Goal: Information Seeking & Learning: Learn about a topic

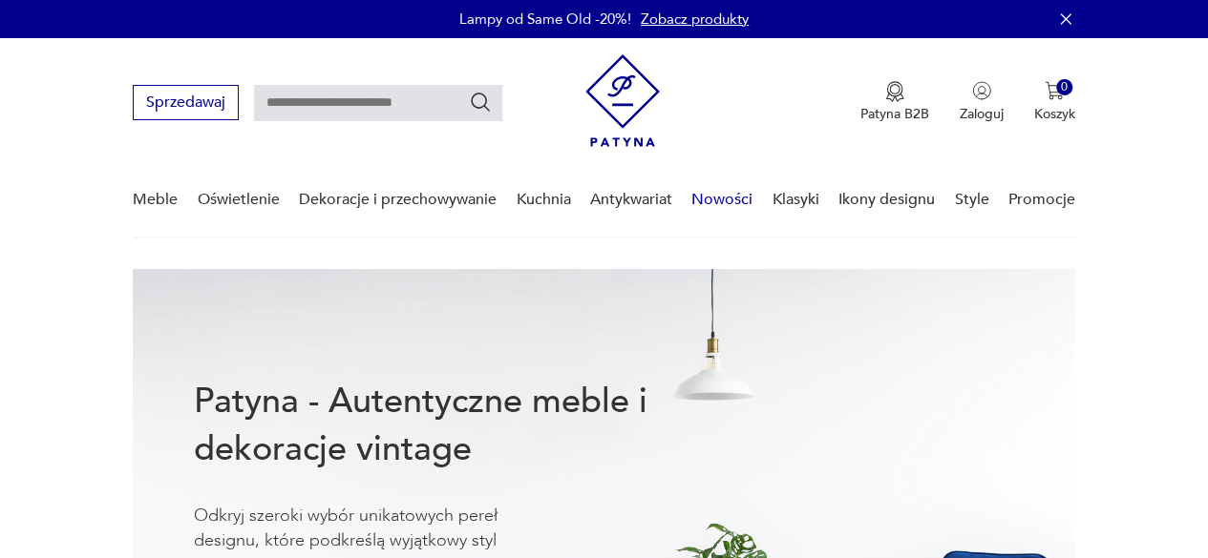
click at [731, 201] on link "Nowości" at bounding box center [721, 200] width 61 height 74
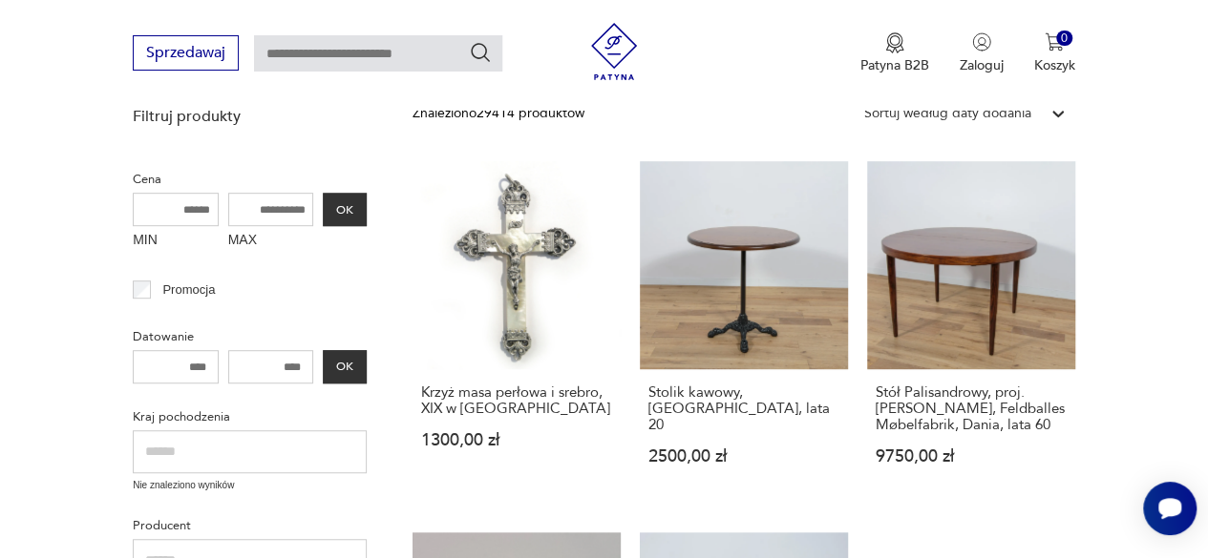
scroll to position [468, 0]
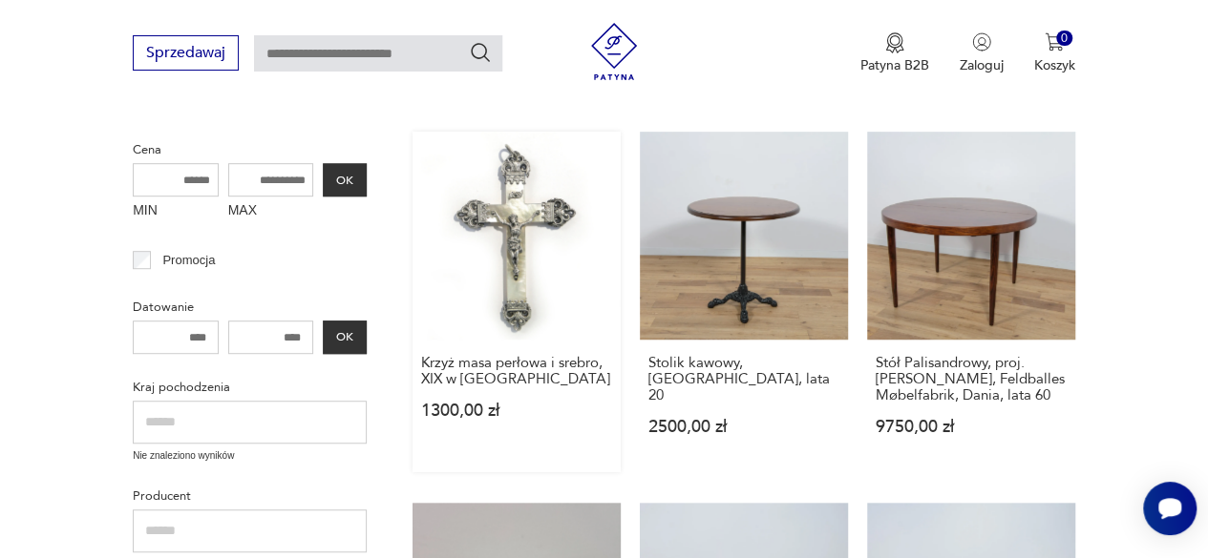
click at [523, 261] on link "Krzyż masa perłowa i srebro, XIX w [GEOGRAPHIC_DATA] 1300,00 zł" at bounding box center [516, 302] width 208 height 341
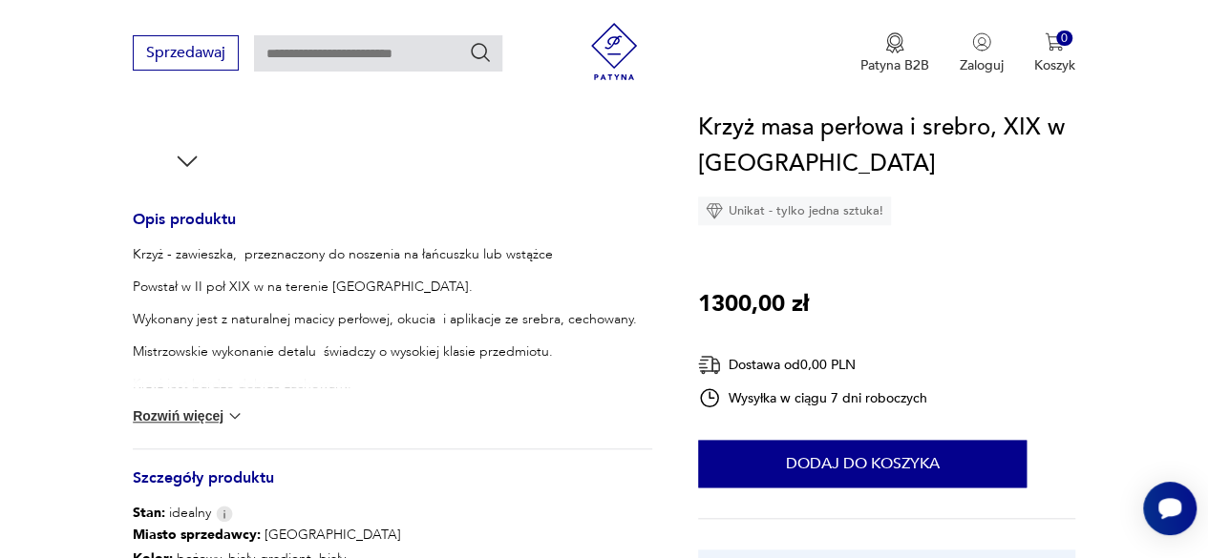
scroll to position [764, 0]
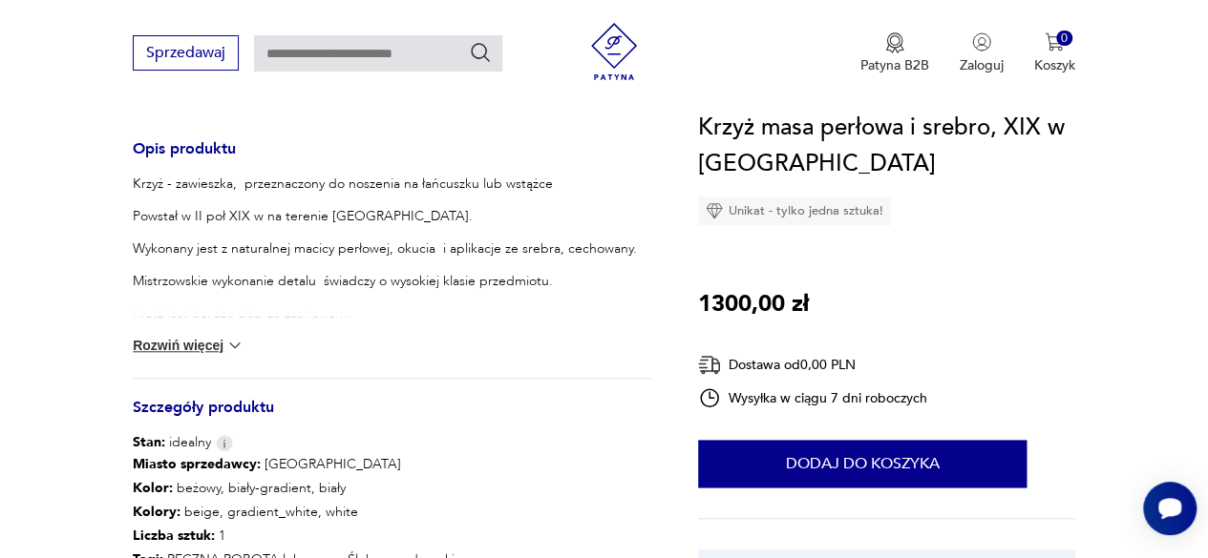
click at [207, 344] on button "Rozwiń więcej" at bounding box center [188, 345] width 111 height 19
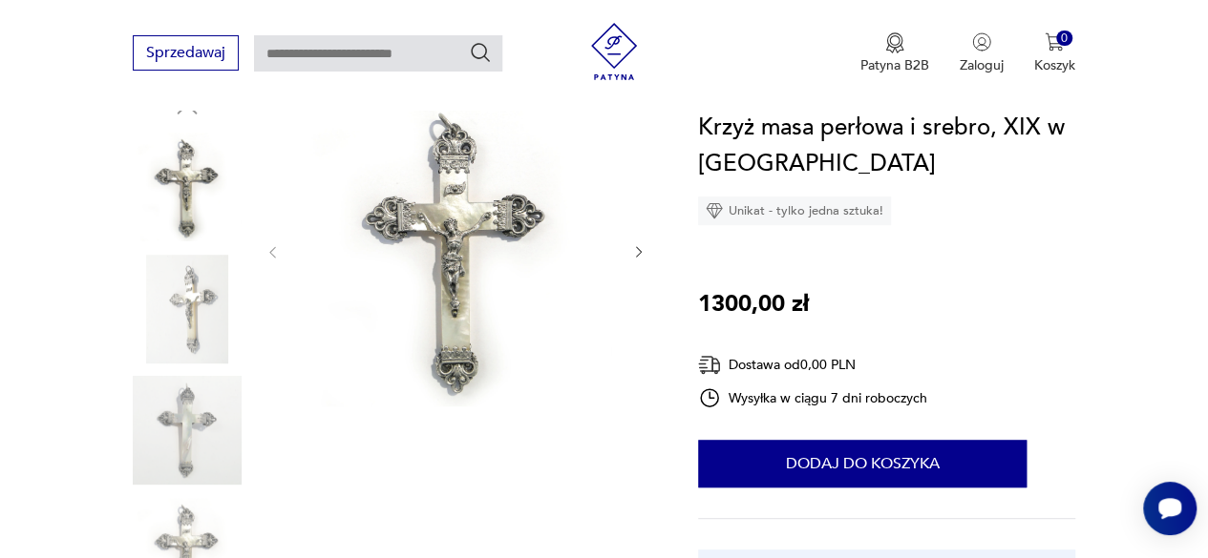
scroll to position [191, 0]
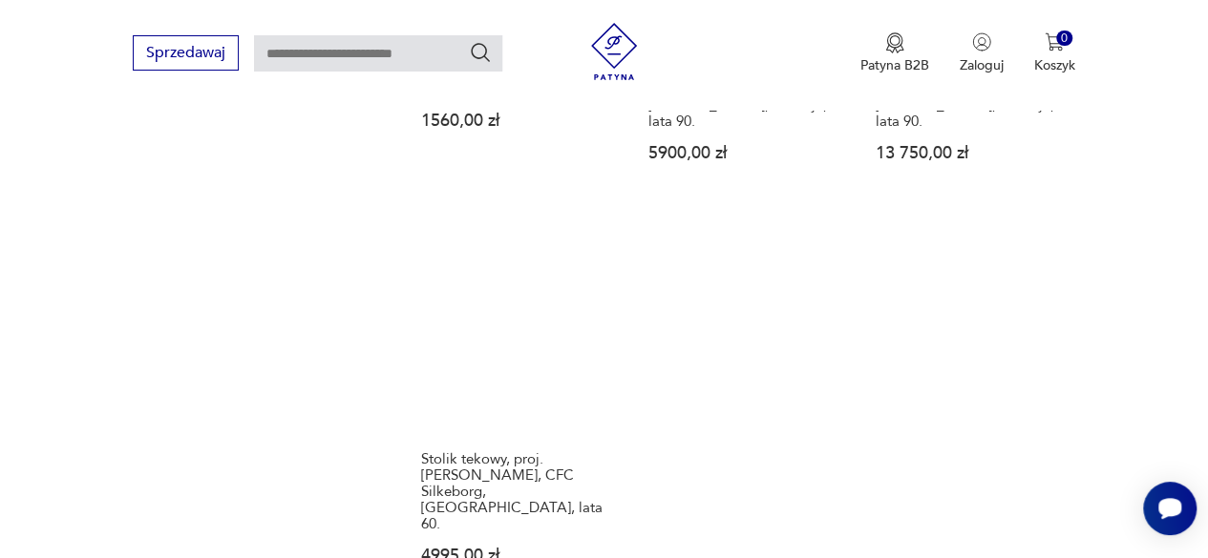
scroll to position [2568, 0]
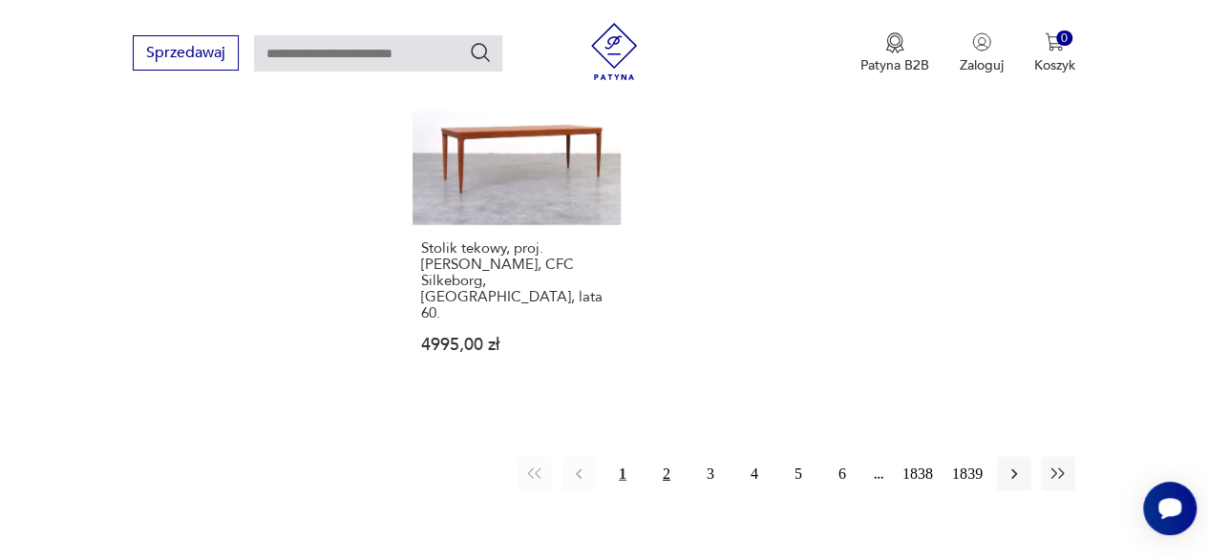
click at [657, 457] on button "2" at bounding box center [666, 474] width 34 height 34
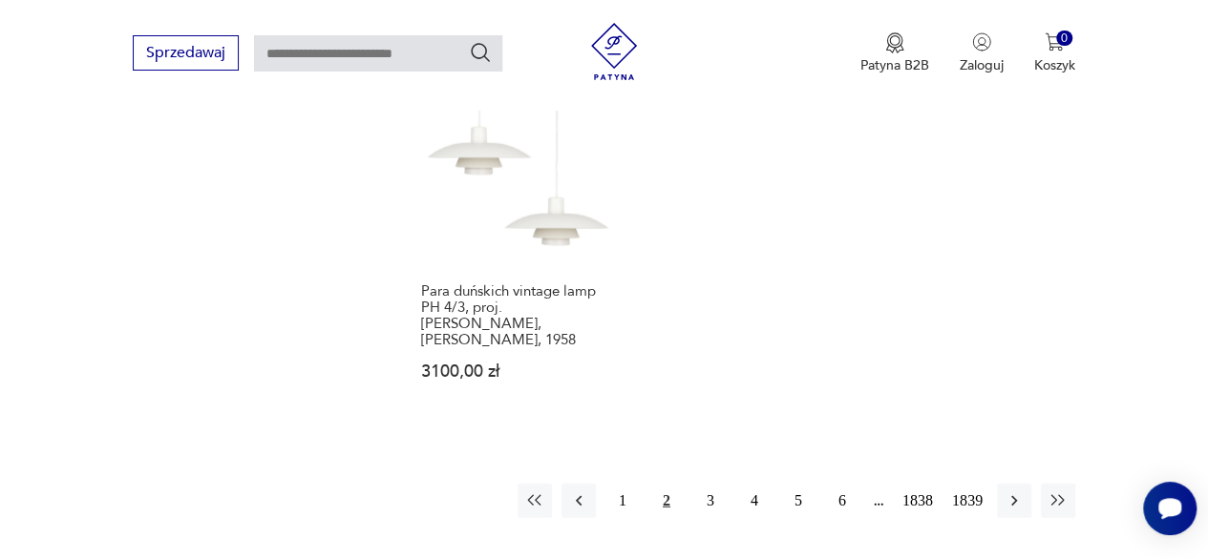
scroll to position [2537, 0]
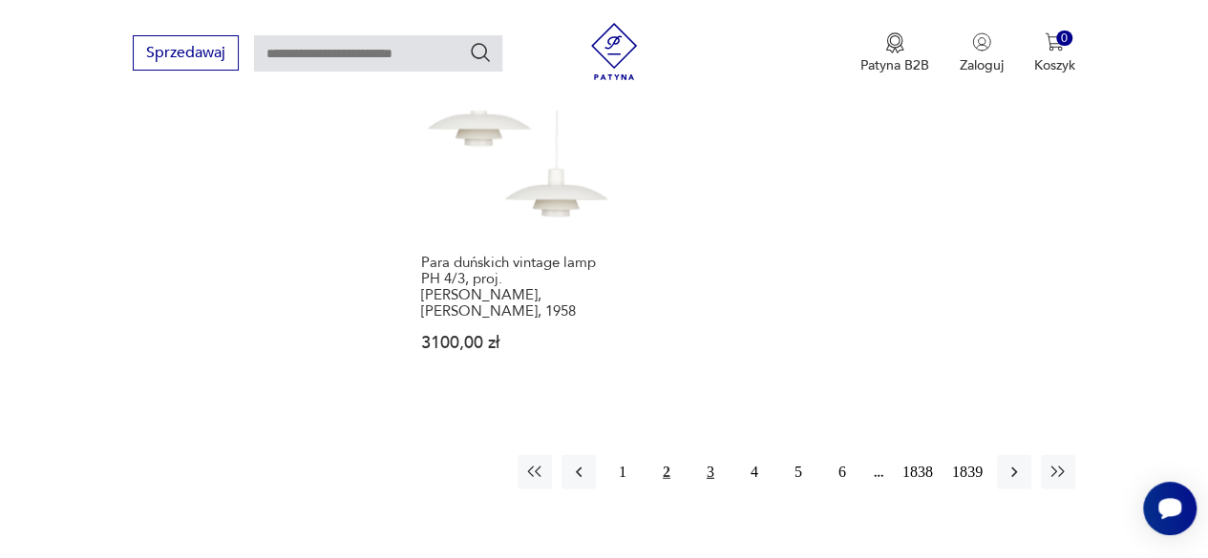
click at [713, 455] on button "3" at bounding box center [710, 472] width 34 height 34
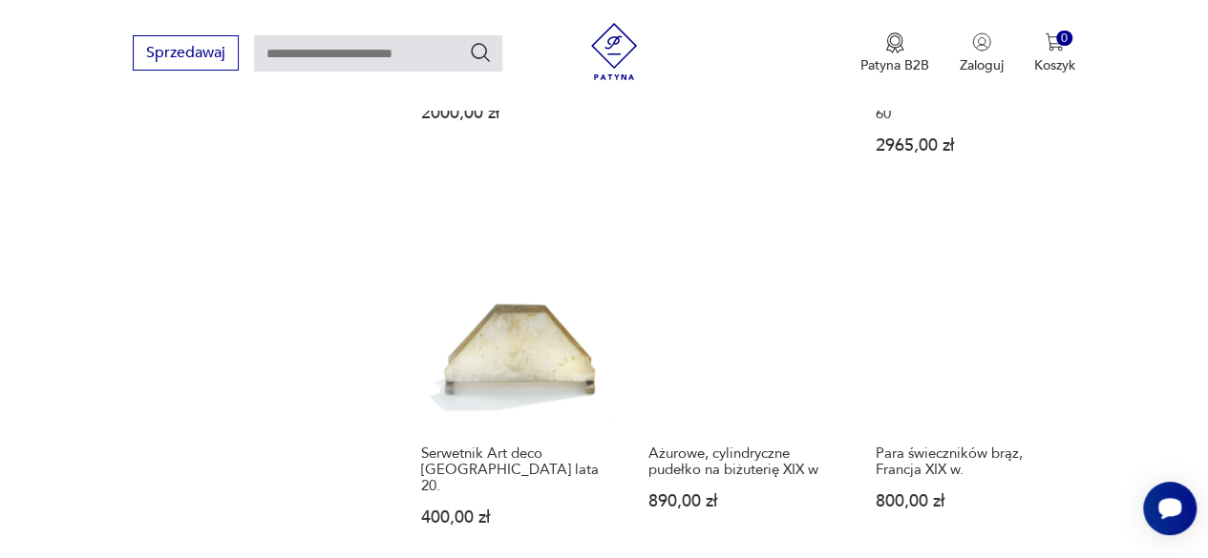
scroll to position [1583, 0]
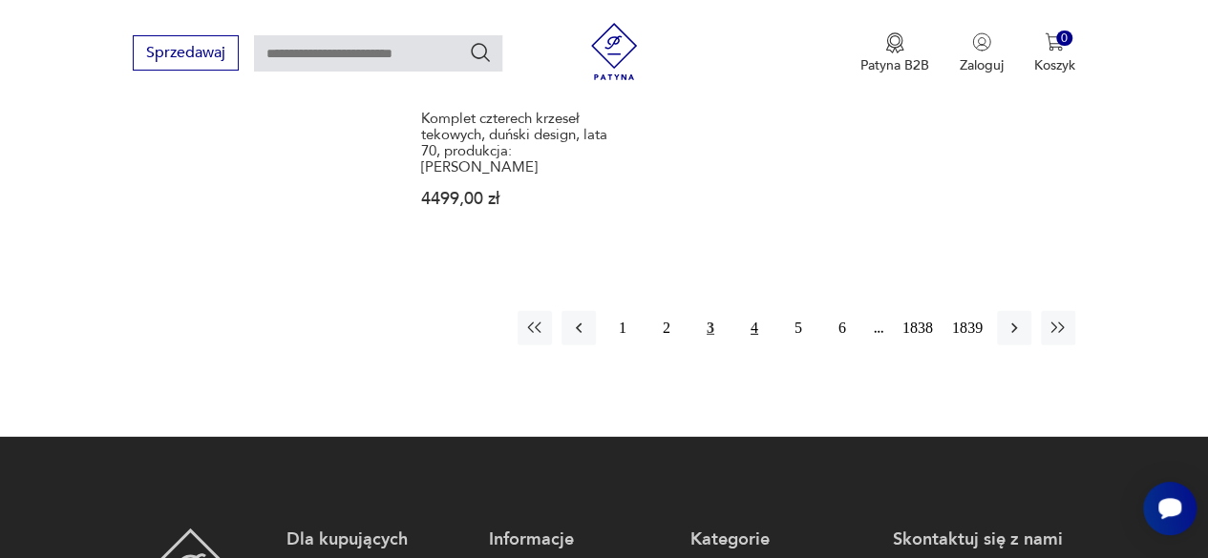
click at [752, 311] on button "4" at bounding box center [754, 328] width 34 height 34
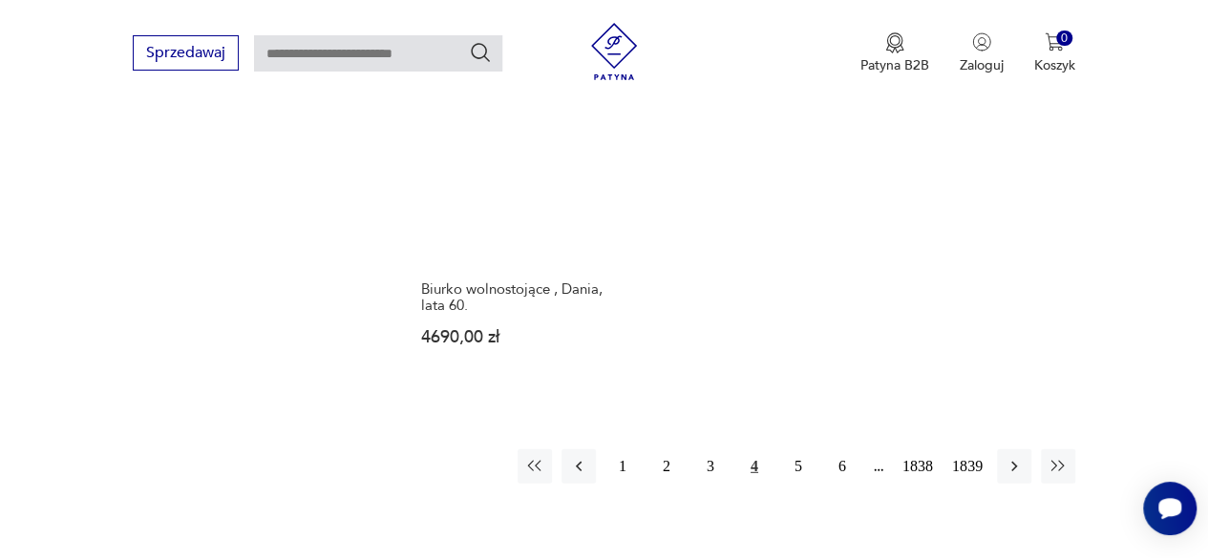
scroll to position [2442, 0]
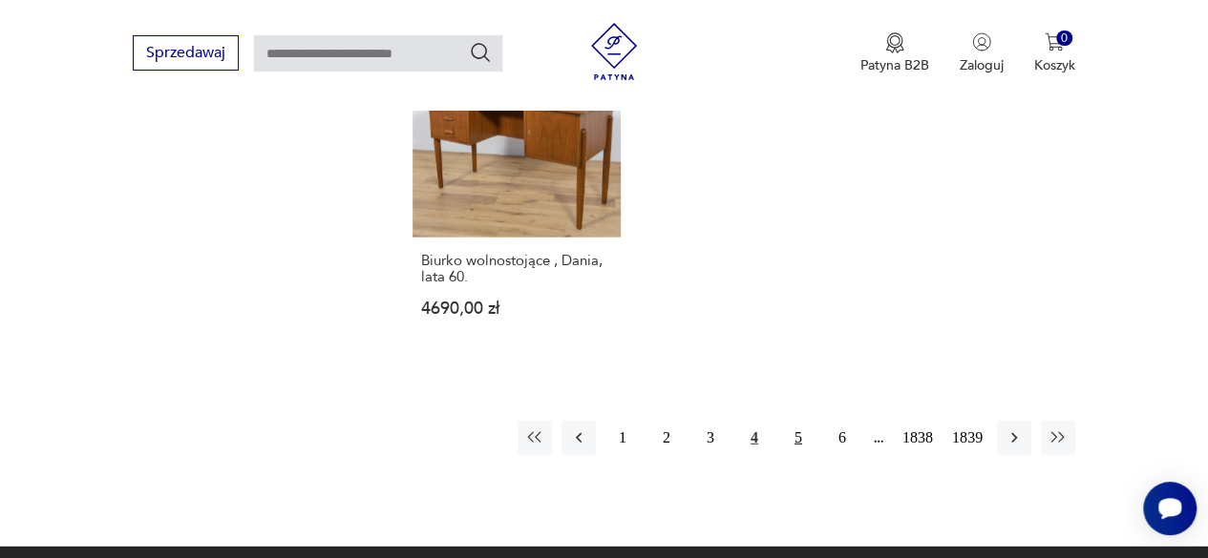
click at [800, 421] on button "5" at bounding box center [798, 438] width 34 height 34
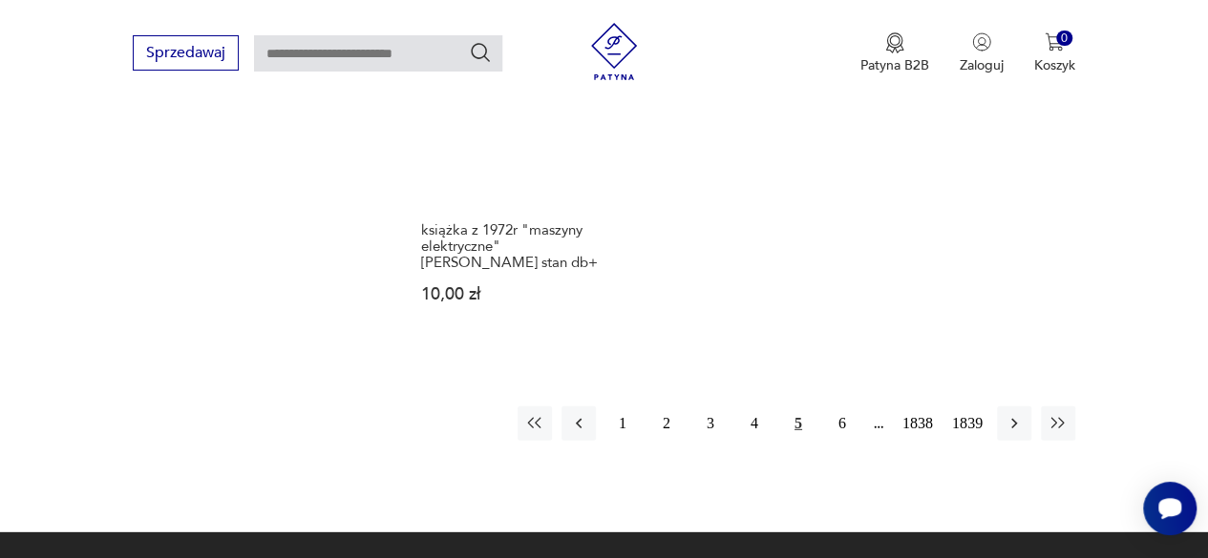
scroll to position [2537, 0]
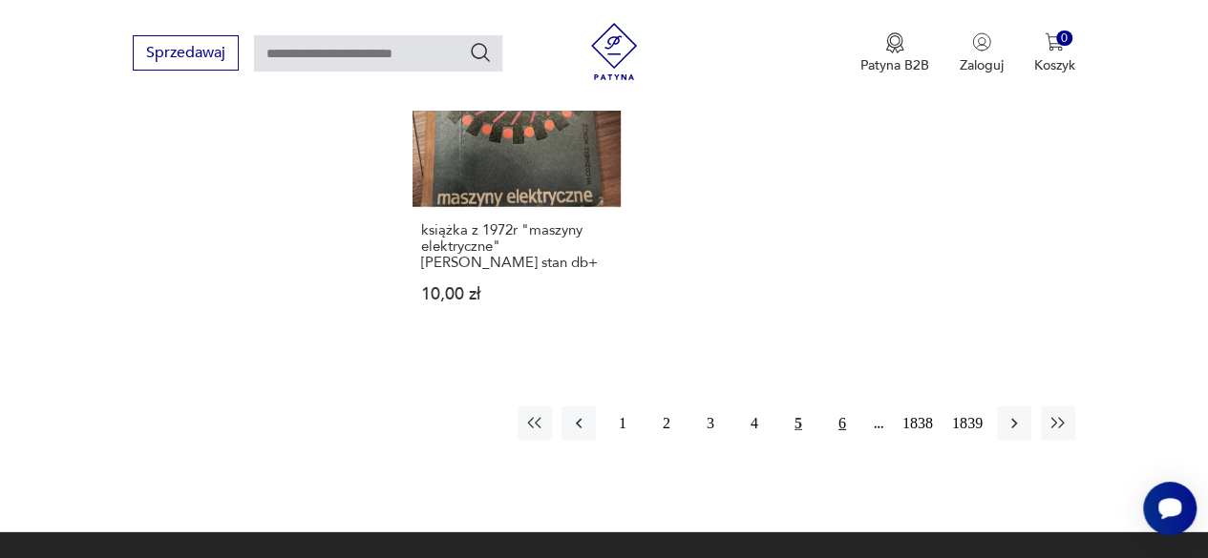
click at [836, 407] on button "6" at bounding box center [842, 424] width 34 height 34
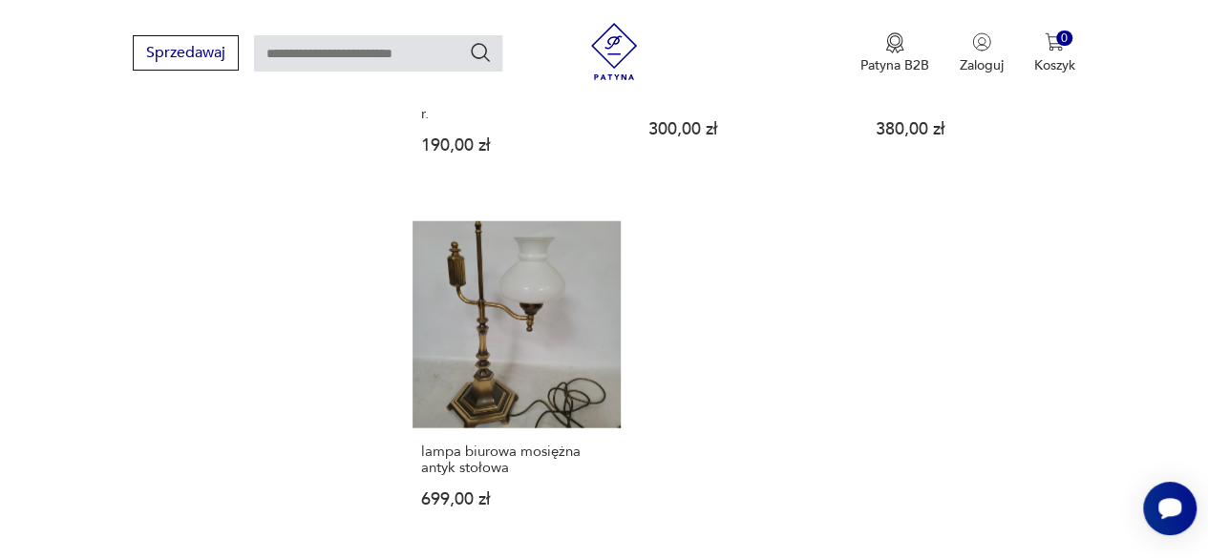
scroll to position [2728, 0]
